Goal: Task Accomplishment & Management: Manage account settings

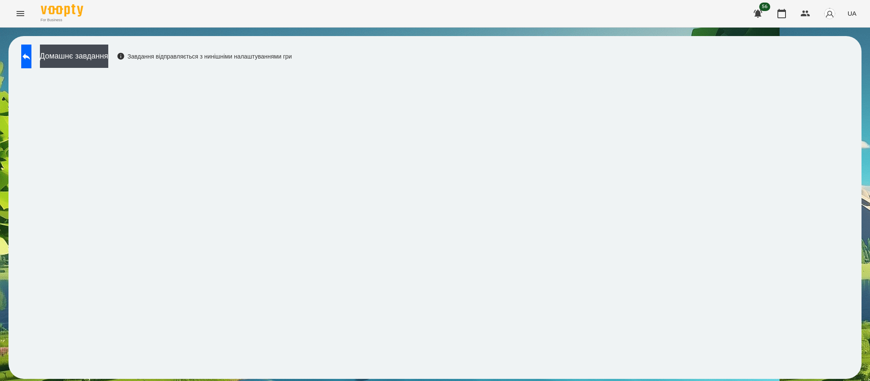
click at [17, 8] on icon "Menu" at bounding box center [20, 13] width 10 height 10
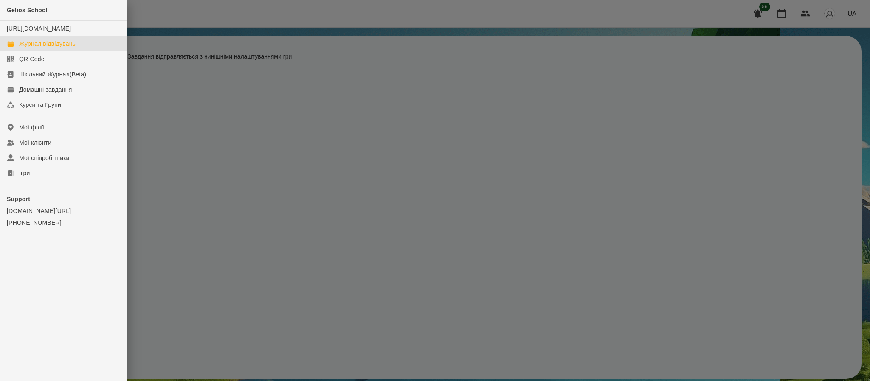
click at [41, 48] on div "Журнал відвідувань" at bounding box center [47, 43] width 56 height 8
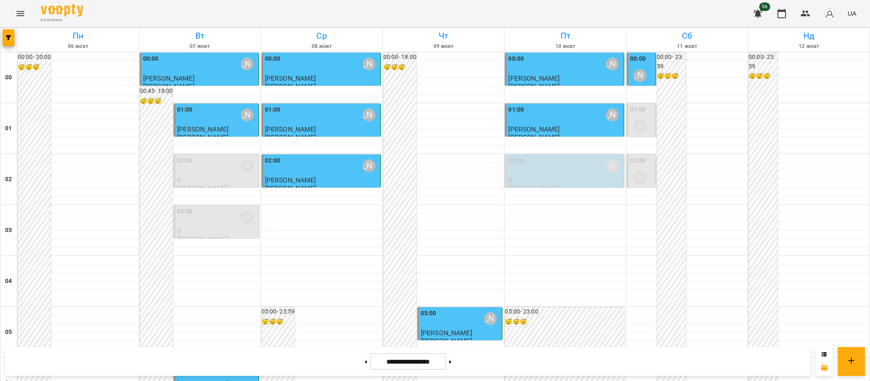
scroll to position [801, 0]
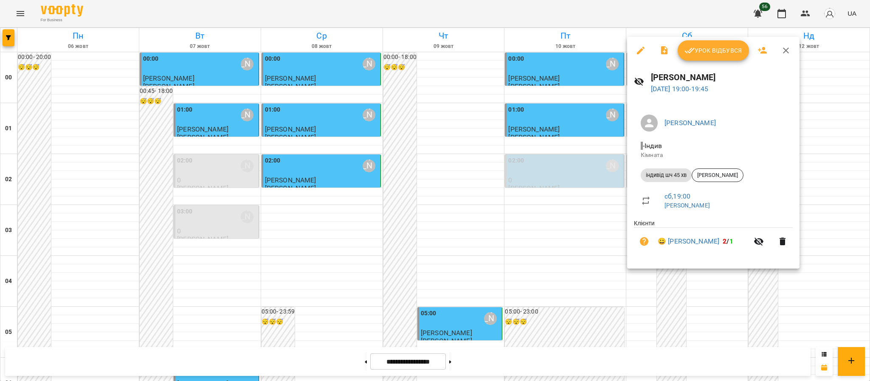
click at [724, 63] on div "Урок відбувся" at bounding box center [713, 50] width 172 height 27
click at [718, 48] on span "Урок відбувся" at bounding box center [713, 50] width 58 height 10
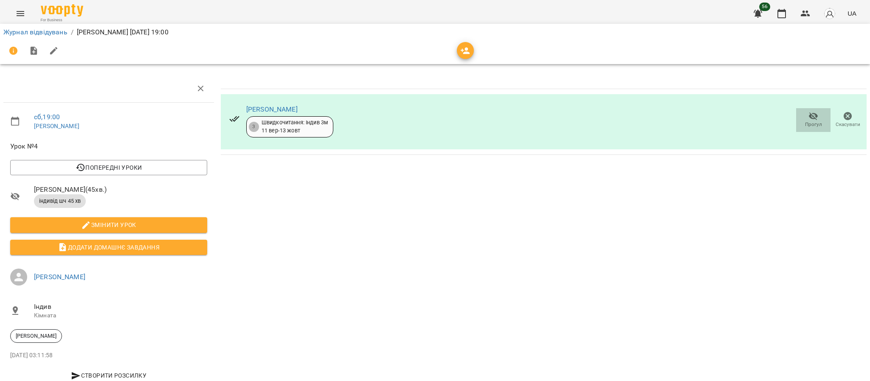
click at [817, 115] on icon "button" at bounding box center [813, 116] width 9 height 8
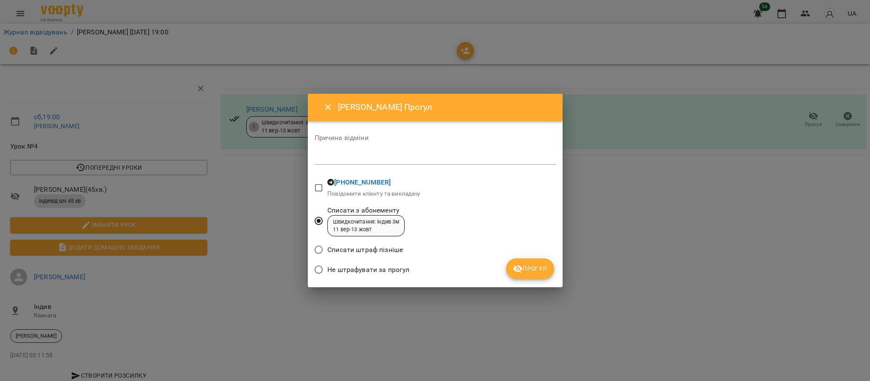
click at [384, 251] on span "Списати штраф пізніше" at bounding box center [365, 250] width 76 height 10
click at [366, 208] on span "Списати з абонементу" at bounding box center [365, 210] width 77 height 10
click at [533, 264] on span "Прогул" at bounding box center [530, 269] width 34 height 10
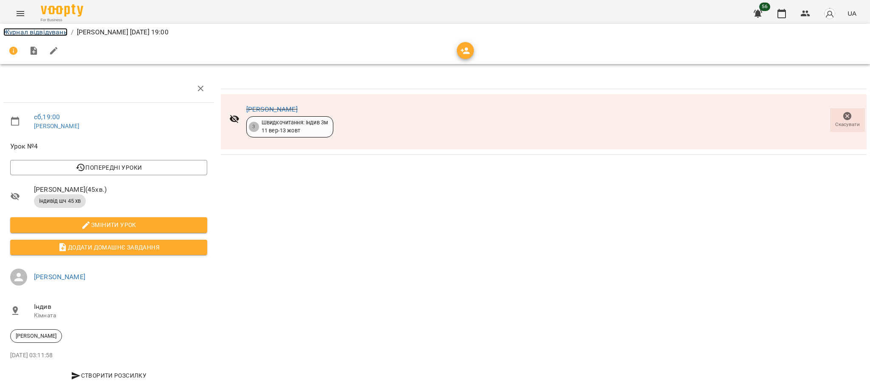
click at [55, 31] on link "Журнал відвідувань" at bounding box center [35, 32] width 64 height 8
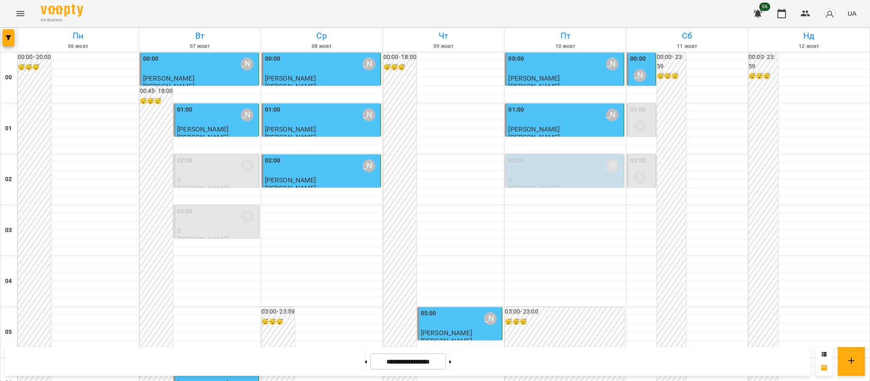
scroll to position [858, 0]
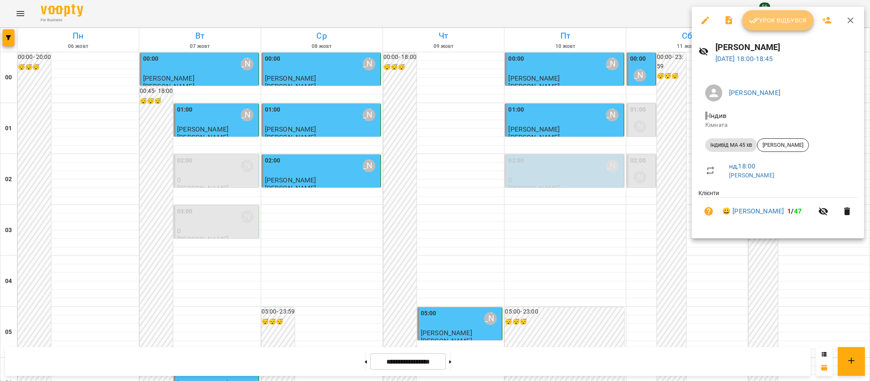
click at [775, 10] on button "Урок відбувся" at bounding box center [777, 20] width 71 height 20
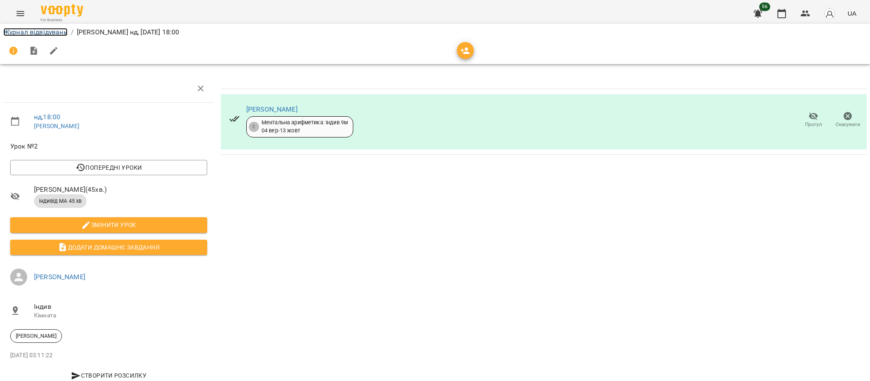
click at [48, 35] on link "Журнал відвідувань" at bounding box center [35, 32] width 64 height 8
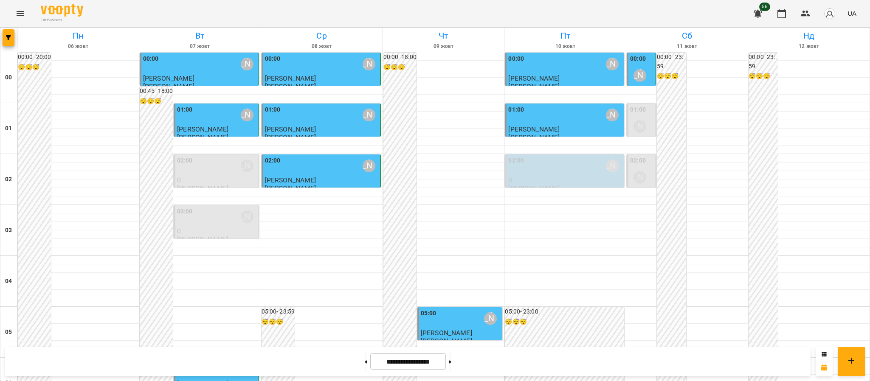
scroll to position [823, 0]
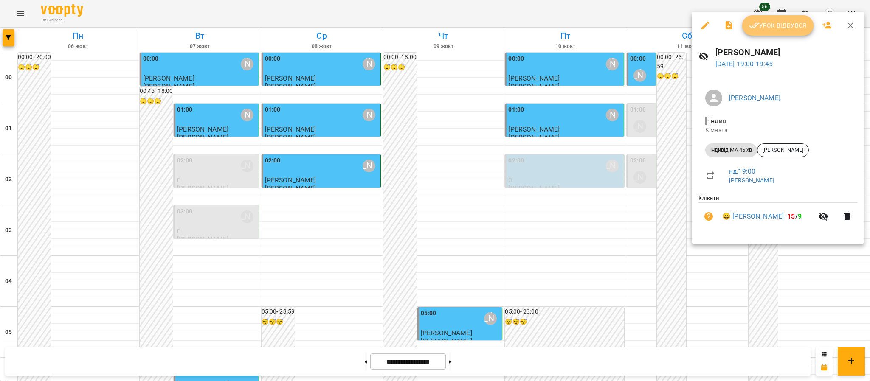
click at [778, 29] on span "Урок відбувся" at bounding box center [778, 25] width 58 height 10
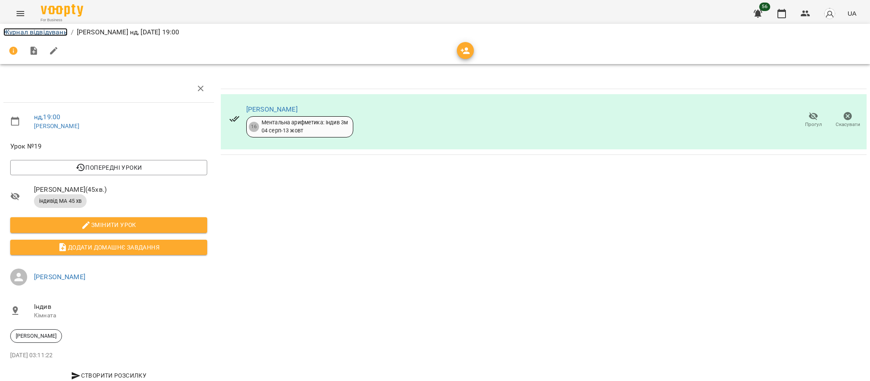
click at [54, 35] on link "Журнал відвідувань" at bounding box center [35, 32] width 64 height 8
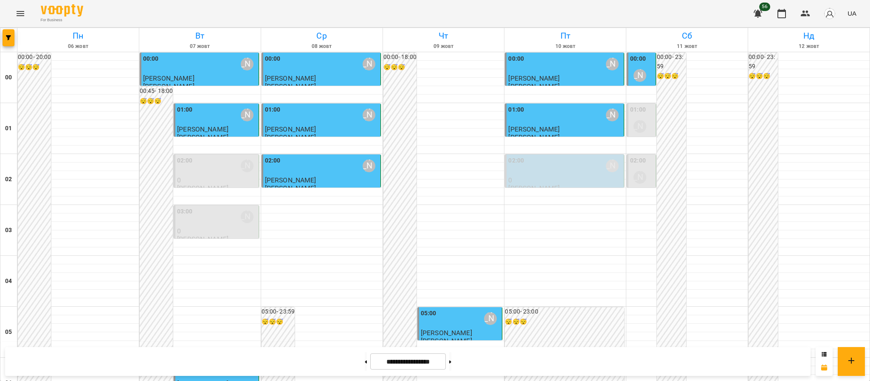
scroll to position [931, 0]
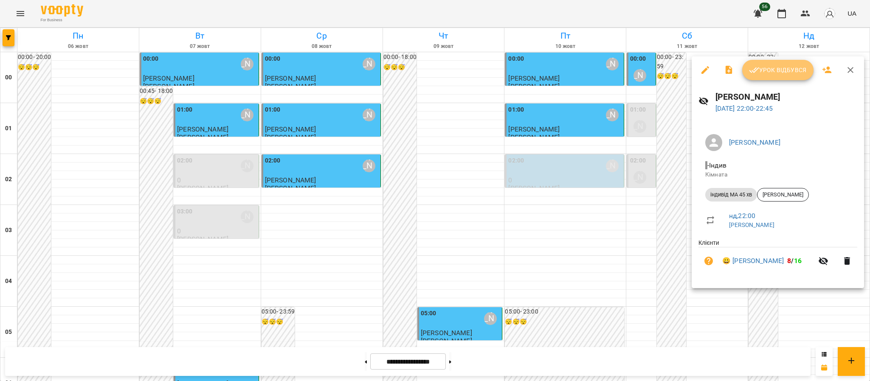
click at [783, 75] on span "Урок відбувся" at bounding box center [778, 70] width 58 height 10
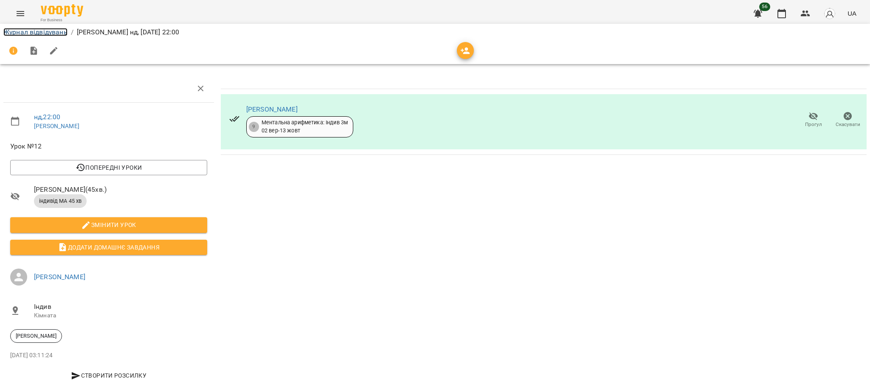
click at [58, 34] on link "Журнал відвідувань" at bounding box center [35, 32] width 64 height 8
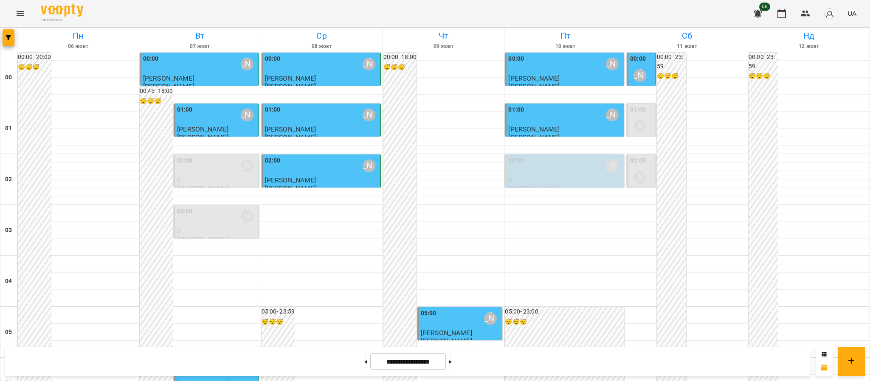
scroll to position [914, 0]
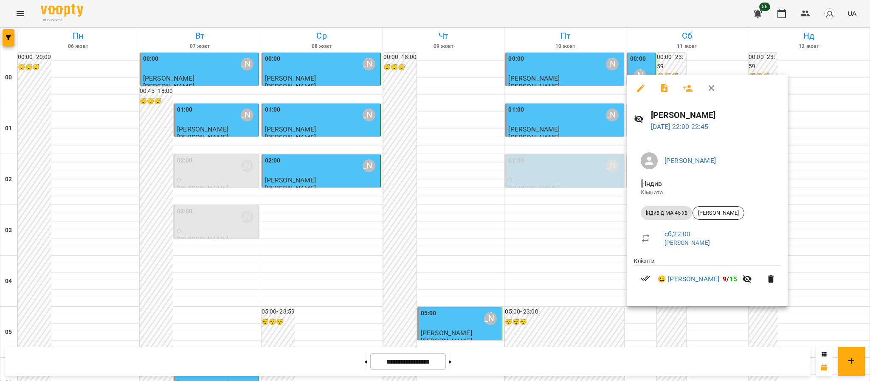
click at [750, 277] on icon "button" at bounding box center [746, 280] width 9 height 8
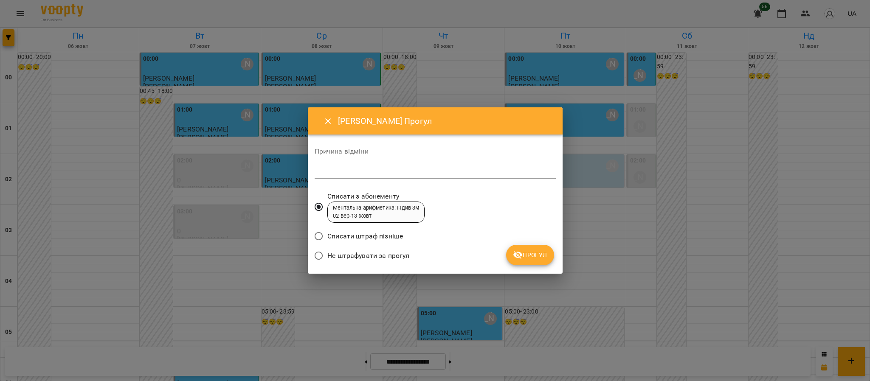
click at [543, 267] on div "Не штрафувати за прогул" at bounding box center [435, 257] width 241 height 20
click at [539, 255] on span "Прогул" at bounding box center [530, 255] width 34 height 10
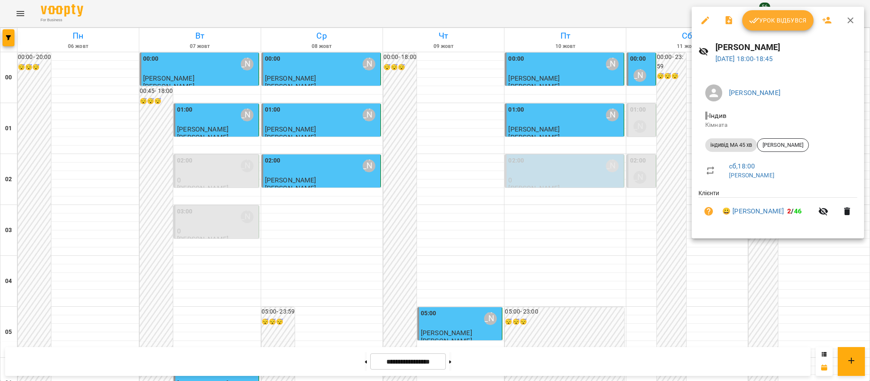
click at [869, 157] on div at bounding box center [435, 190] width 870 height 381
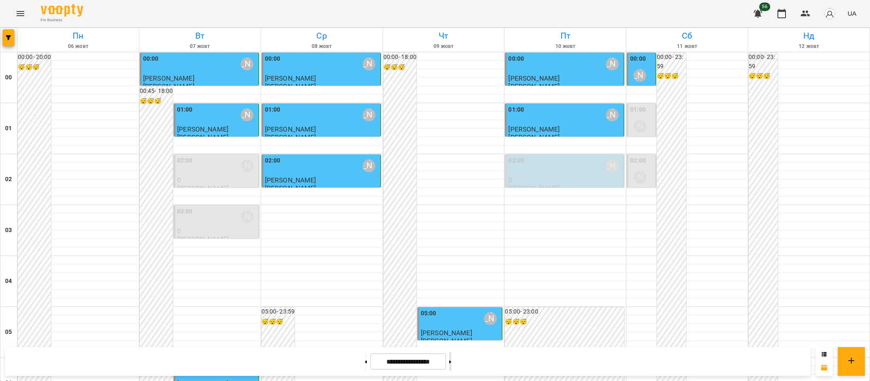
click at [451, 358] on button at bounding box center [450, 361] width 2 height 19
type input "**********"
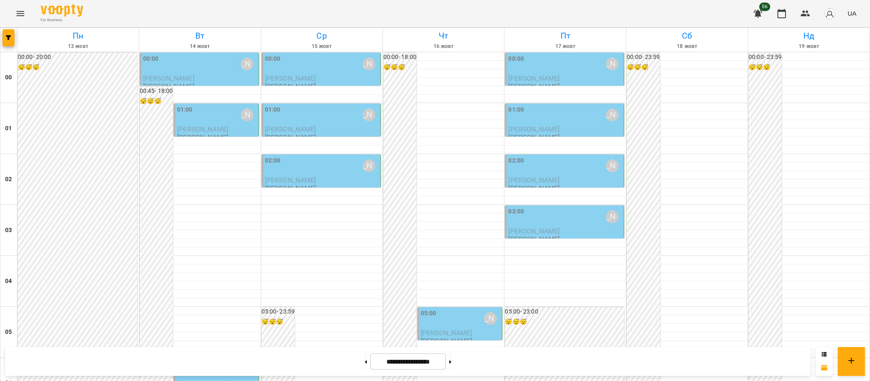
scroll to position [931, 0]
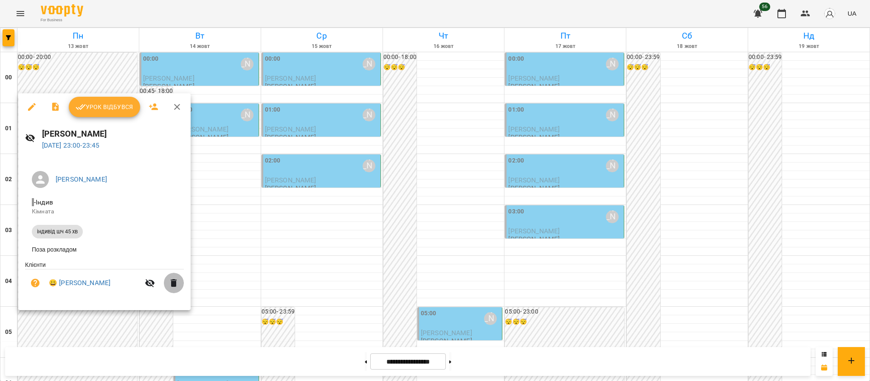
click at [169, 287] on icon "button" at bounding box center [174, 283] width 10 height 10
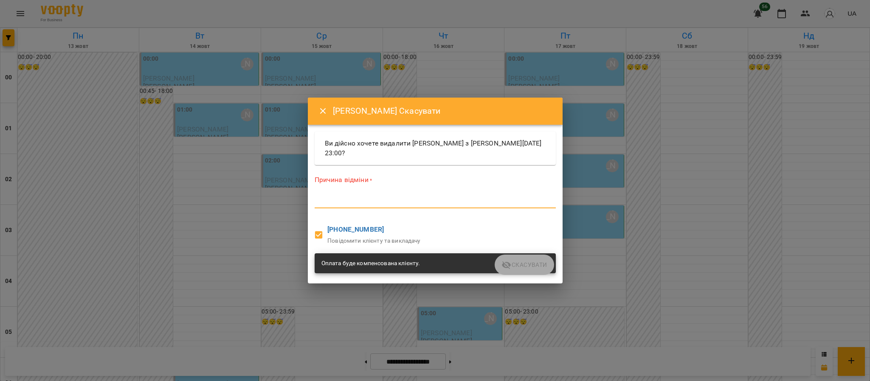
click at [422, 197] on textarea at bounding box center [435, 201] width 241 height 8
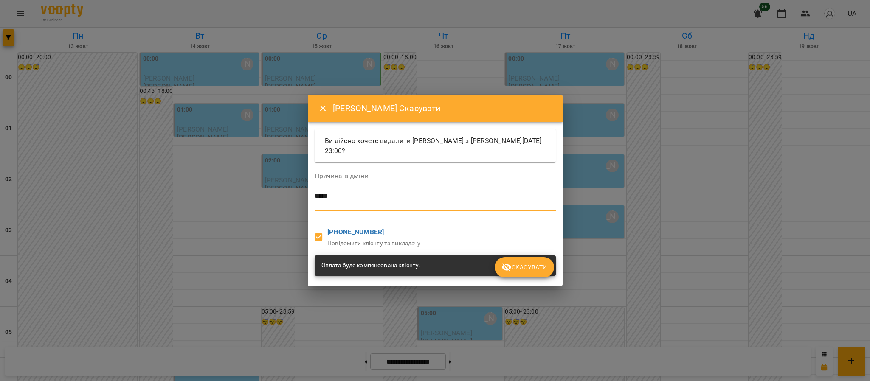
type textarea "****"
click at [520, 270] on span "Скасувати" at bounding box center [523, 267] width 45 height 10
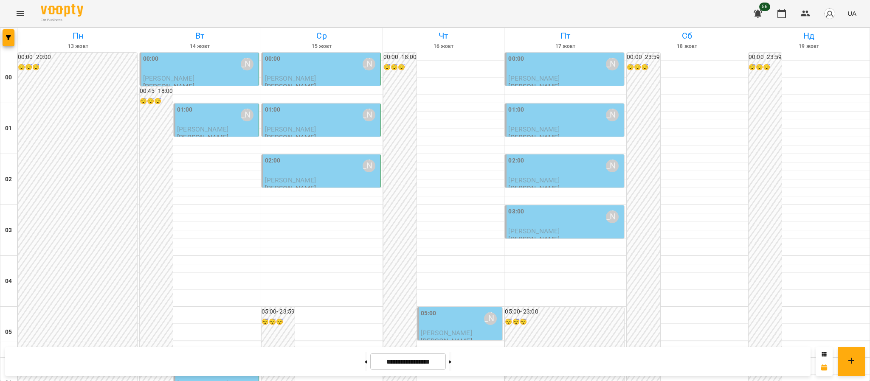
scroll to position [838, 0]
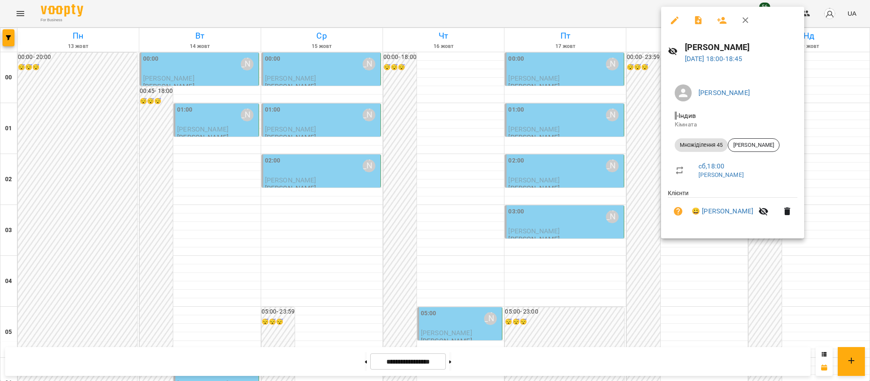
click at [789, 210] on icon "button" at bounding box center [787, 212] width 6 height 8
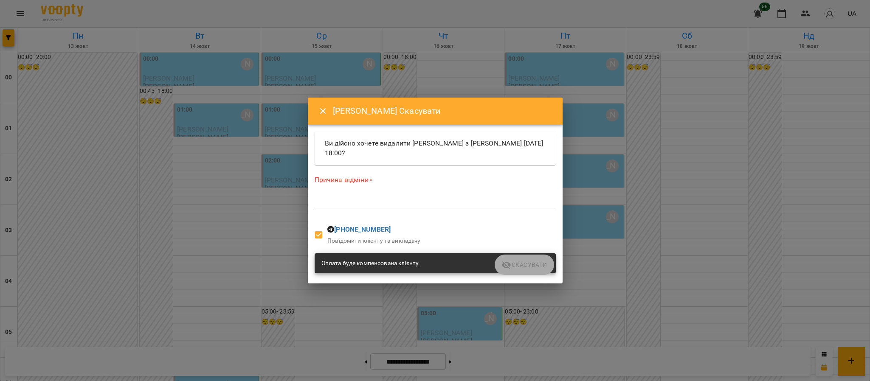
click at [456, 204] on textarea at bounding box center [435, 201] width 241 height 8
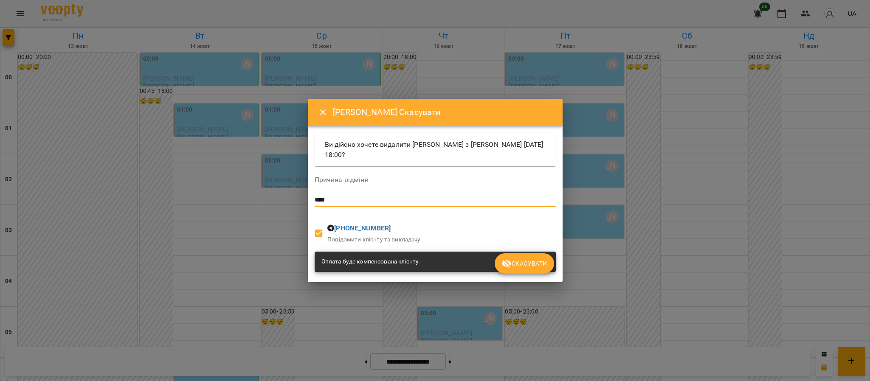
type textarea "****"
click at [520, 266] on span "Скасувати" at bounding box center [523, 264] width 45 height 10
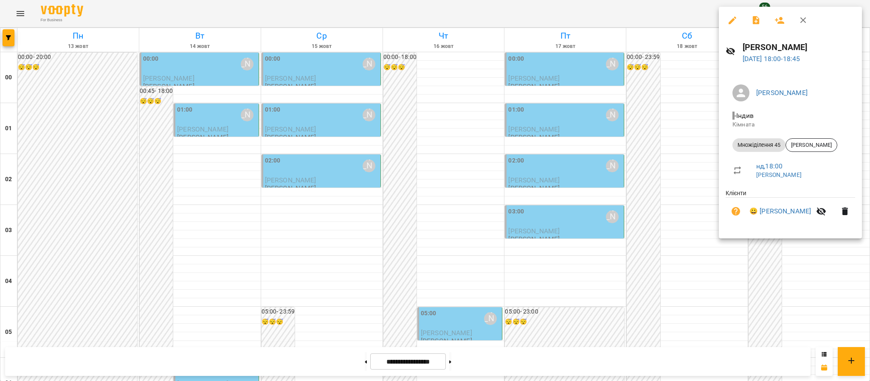
click at [840, 215] on icon "button" at bounding box center [845, 211] width 10 height 10
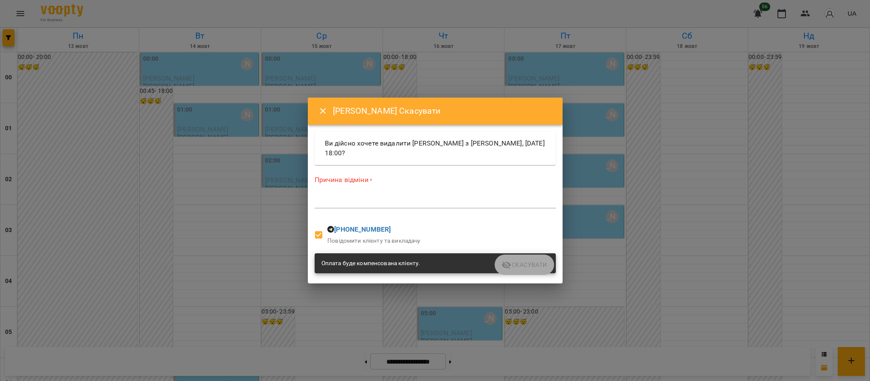
click at [528, 204] on textarea at bounding box center [435, 201] width 241 height 8
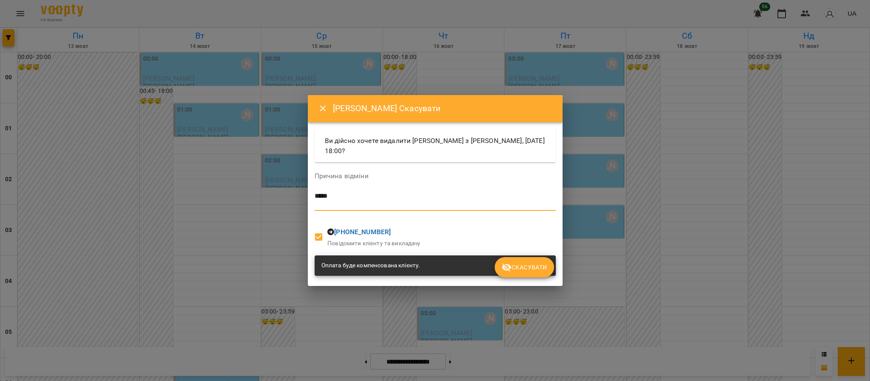
type textarea "****"
click at [545, 265] on span "Скасувати" at bounding box center [523, 267] width 45 height 10
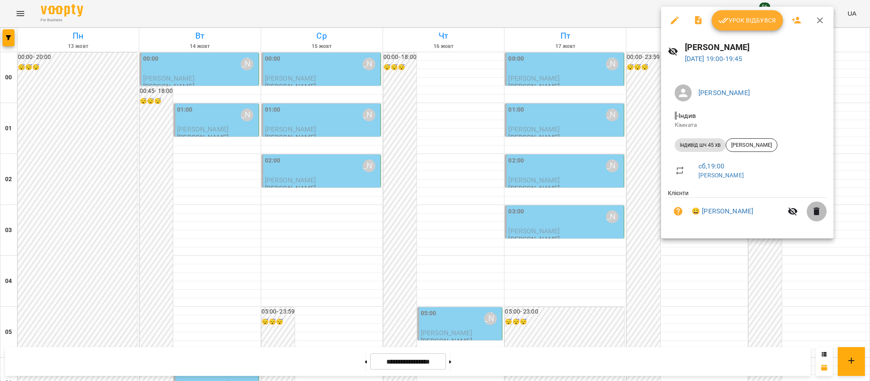
click at [811, 215] on icon "button" at bounding box center [816, 211] width 10 height 10
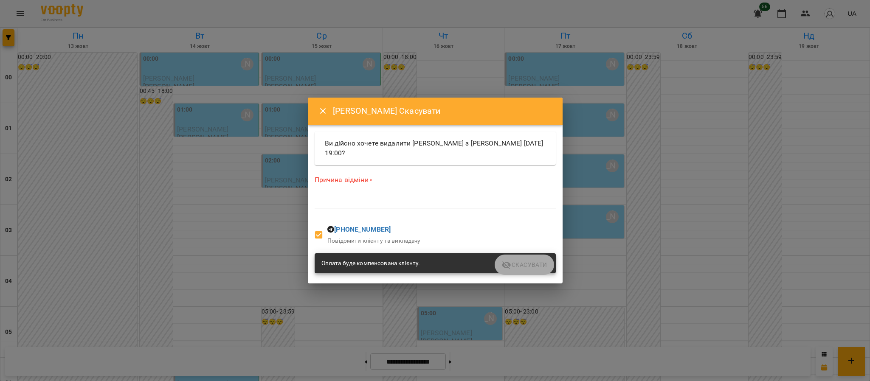
click at [451, 208] on div "*" at bounding box center [435, 202] width 241 height 14
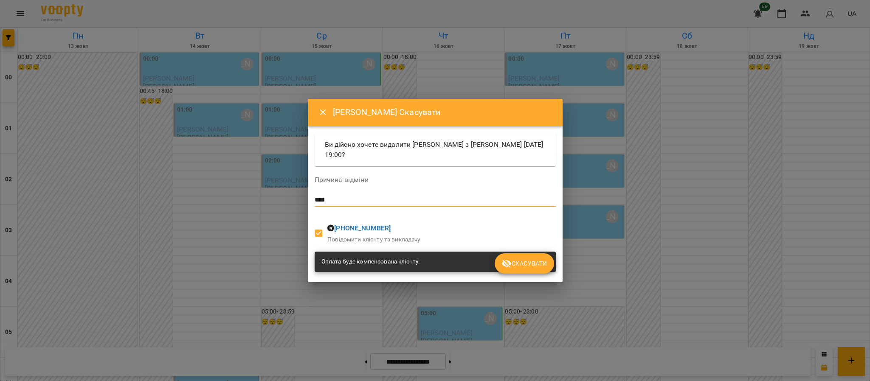
type textarea "****"
click at [538, 265] on span "Скасувати" at bounding box center [523, 264] width 45 height 10
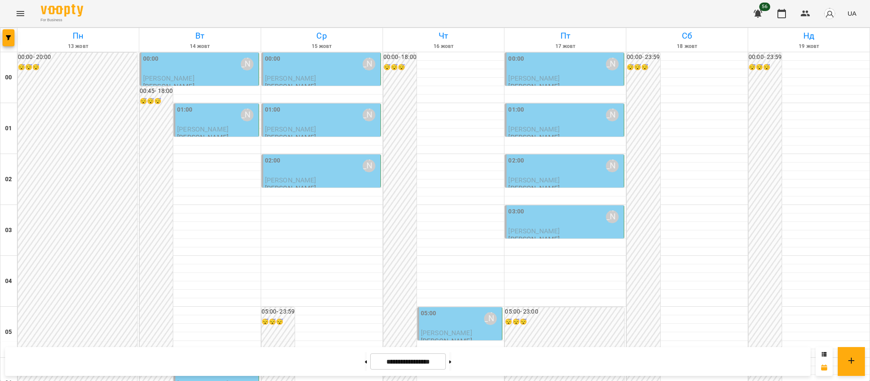
scroll to position [0, 0]
click at [365, 360] on button at bounding box center [366, 361] width 2 height 19
type input "**********"
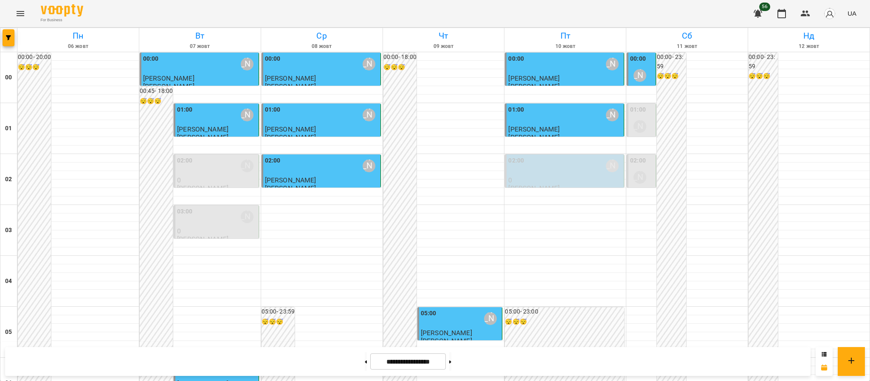
scroll to position [830, 0]
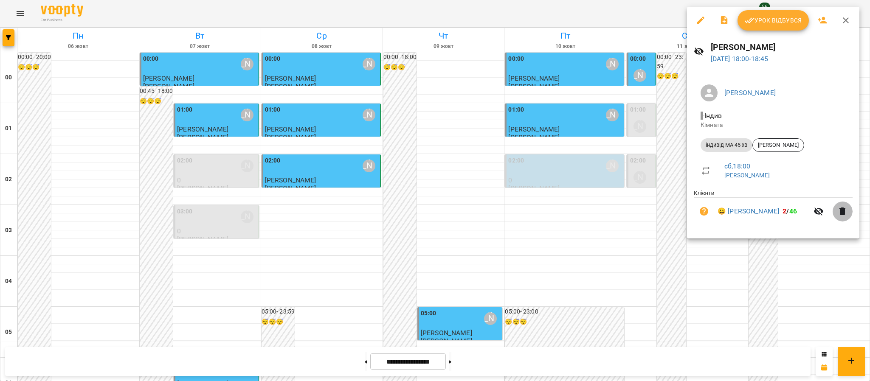
click at [839, 211] on icon "button" at bounding box center [842, 212] width 6 height 8
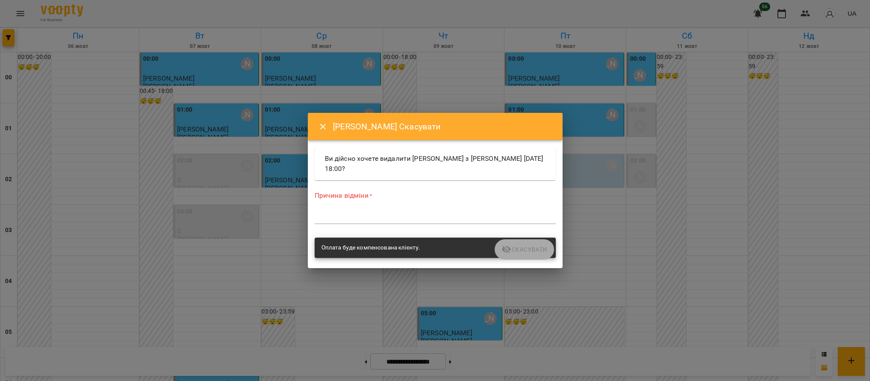
click at [522, 224] on div "*" at bounding box center [435, 218] width 241 height 14
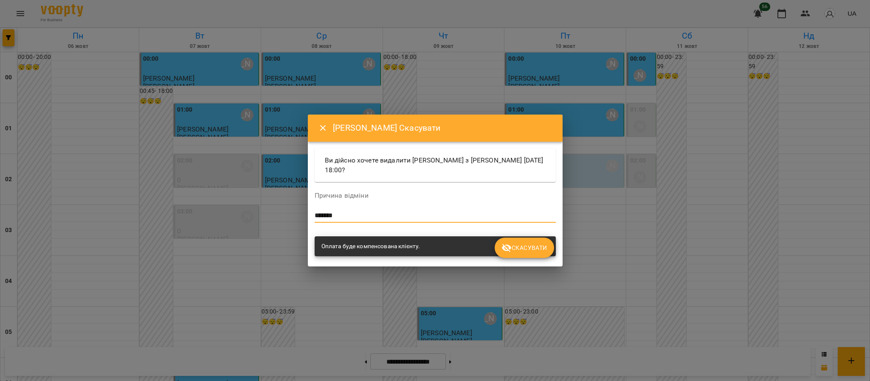
type textarea "*******"
click at [536, 247] on span "Скасувати" at bounding box center [523, 248] width 45 height 10
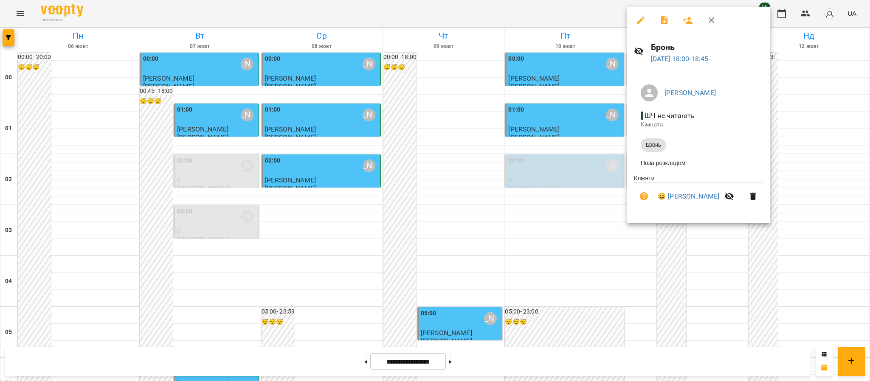
click at [756, 200] on icon "button" at bounding box center [753, 197] width 6 height 8
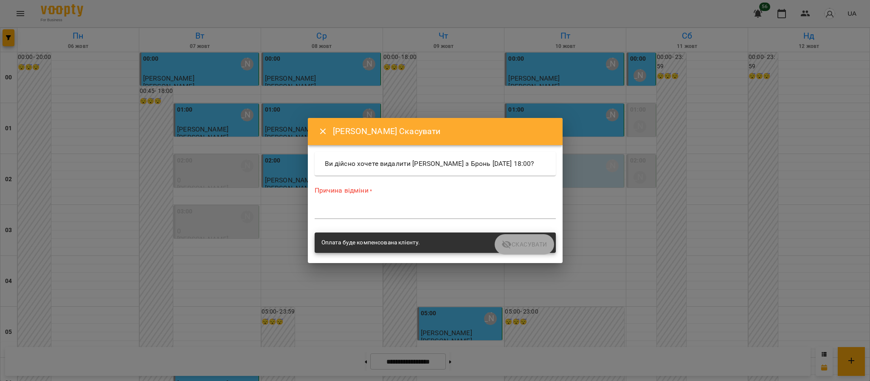
click at [505, 215] on textarea at bounding box center [435, 212] width 241 height 8
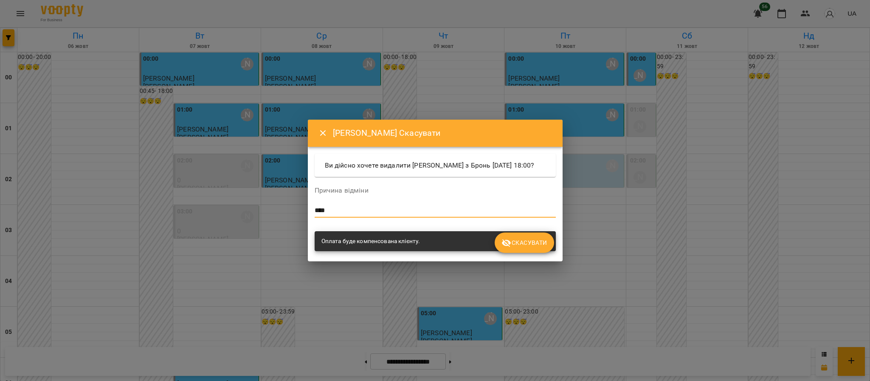
type textarea "***"
click at [533, 248] on span "Скасувати" at bounding box center [523, 243] width 45 height 10
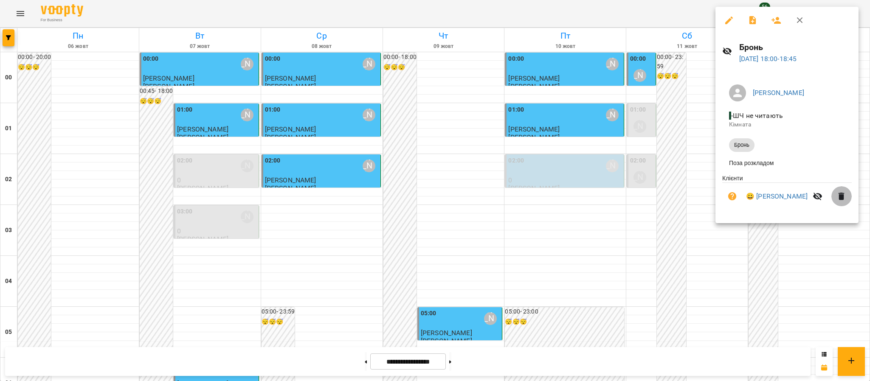
click at [843, 202] on icon "button" at bounding box center [841, 196] width 10 height 10
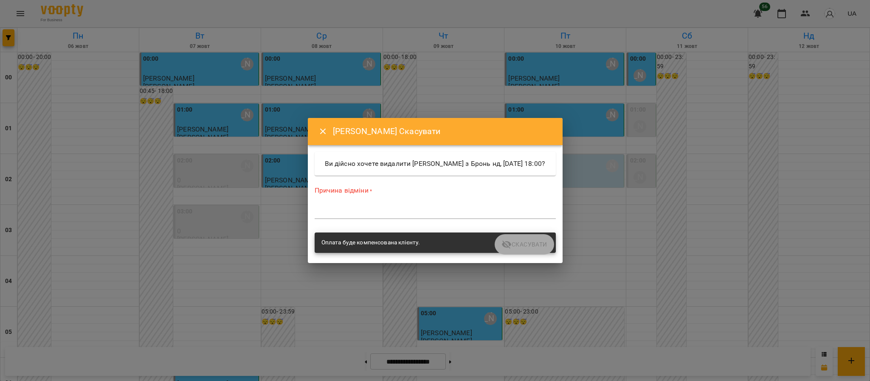
click at [549, 211] on div "*" at bounding box center [435, 212] width 241 height 14
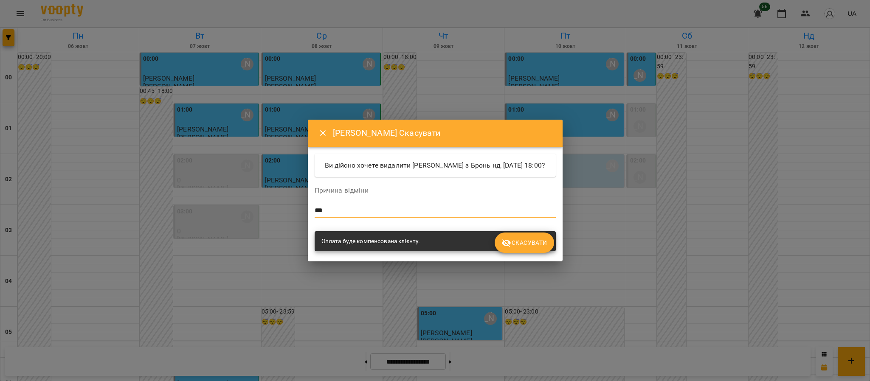
type textarea "***"
click at [537, 239] on button "Скасувати" at bounding box center [524, 243] width 59 height 20
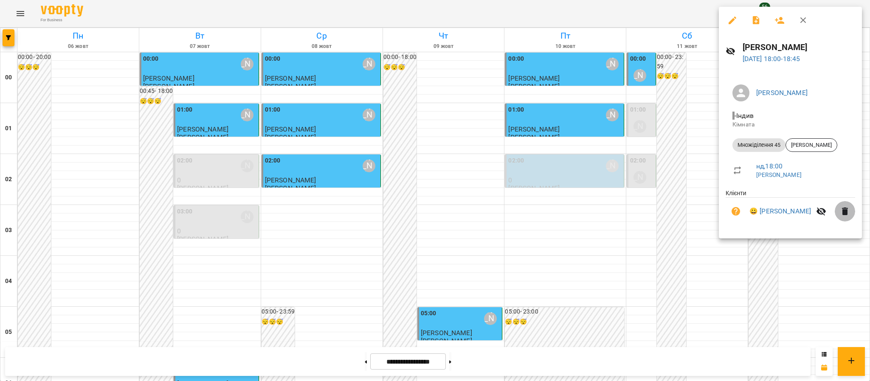
click at [844, 214] on icon "button" at bounding box center [845, 212] width 6 height 8
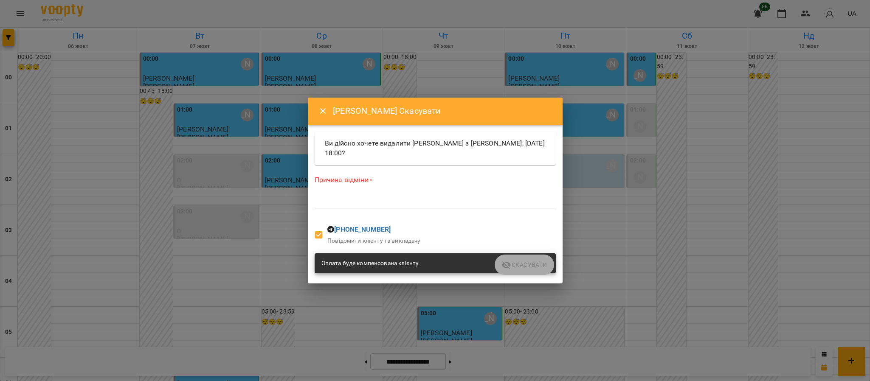
click at [419, 200] on textarea at bounding box center [435, 201] width 241 height 8
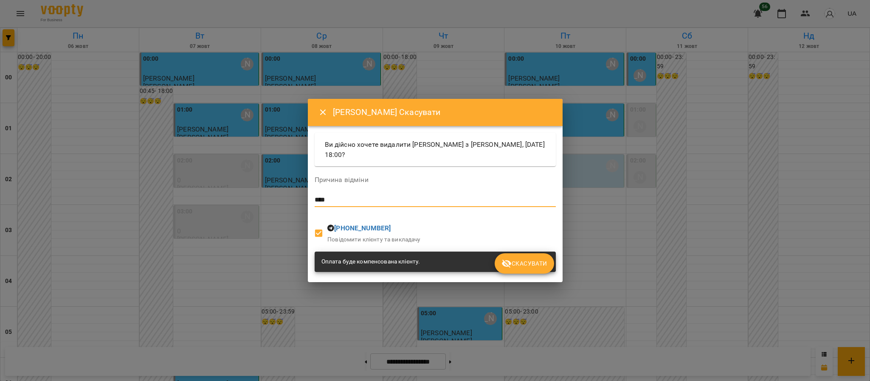
type textarea "****"
click at [503, 261] on icon "submit" at bounding box center [506, 264] width 9 height 8
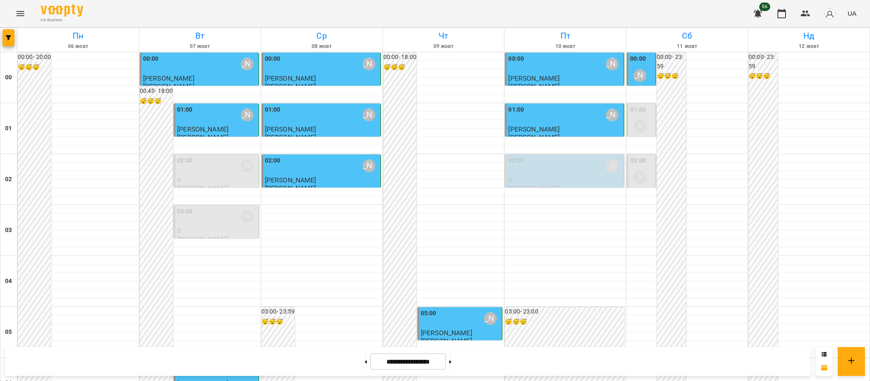
scroll to position [931, 0]
click at [365, 360] on button at bounding box center [366, 361] width 2 height 19
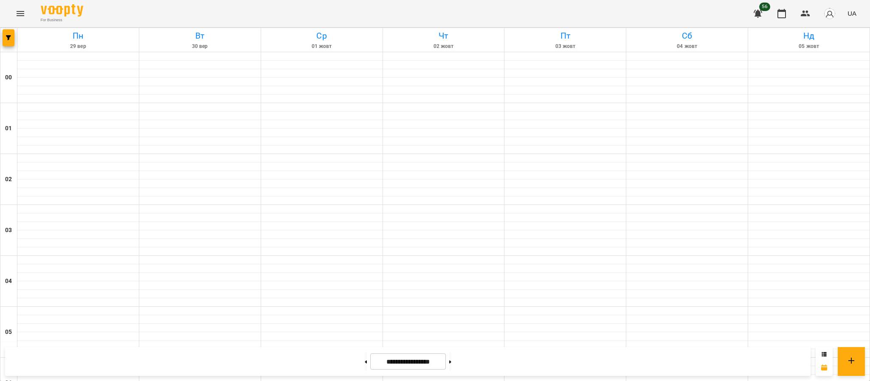
type input "**********"
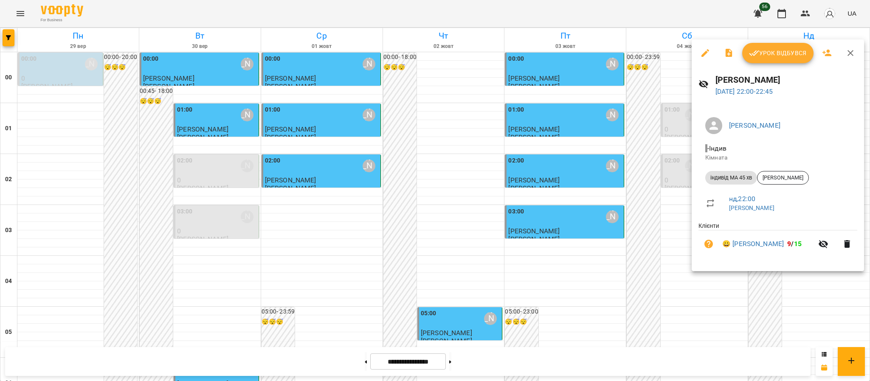
click at [759, 53] on span "Урок відбувся" at bounding box center [778, 53] width 58 height 10
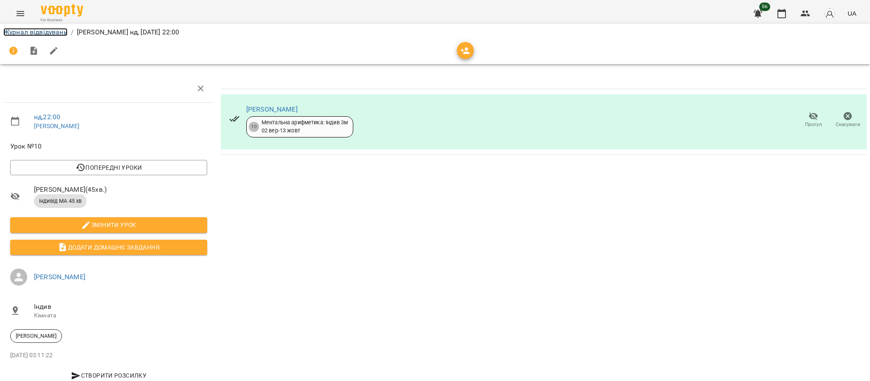
click at [54, 31] on link "Журнал відвідувань" at bounding box center [35, 32] width 64 height 8
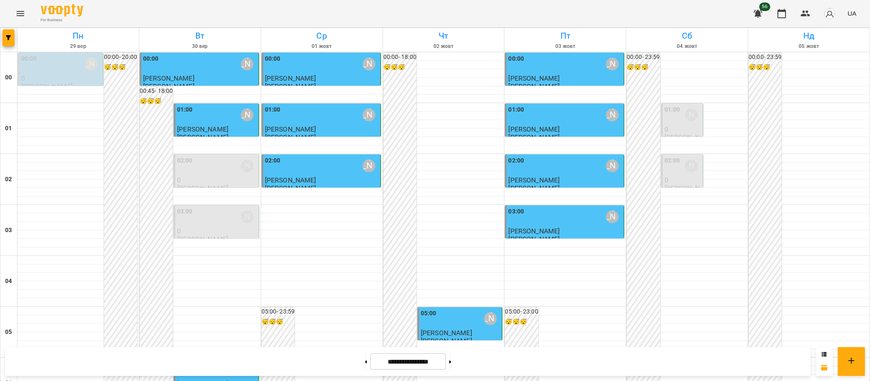
scroll to position [853, 0]
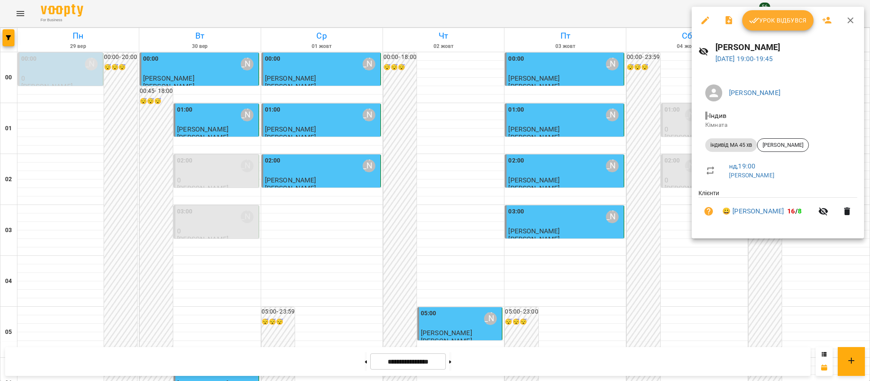
click at [770, 21] on span "Урок відбувся" at bounding box center [778, 20] width 58 height 10
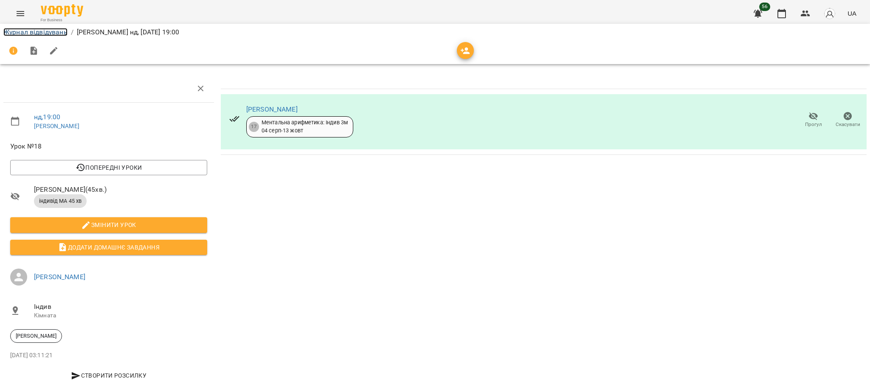
click at [37, 34] on link "Журнал відвідувань" at bounding box center [35, 32] width 64 height 8
